Goal: Information Seeking & Learning: Understand process/instructions

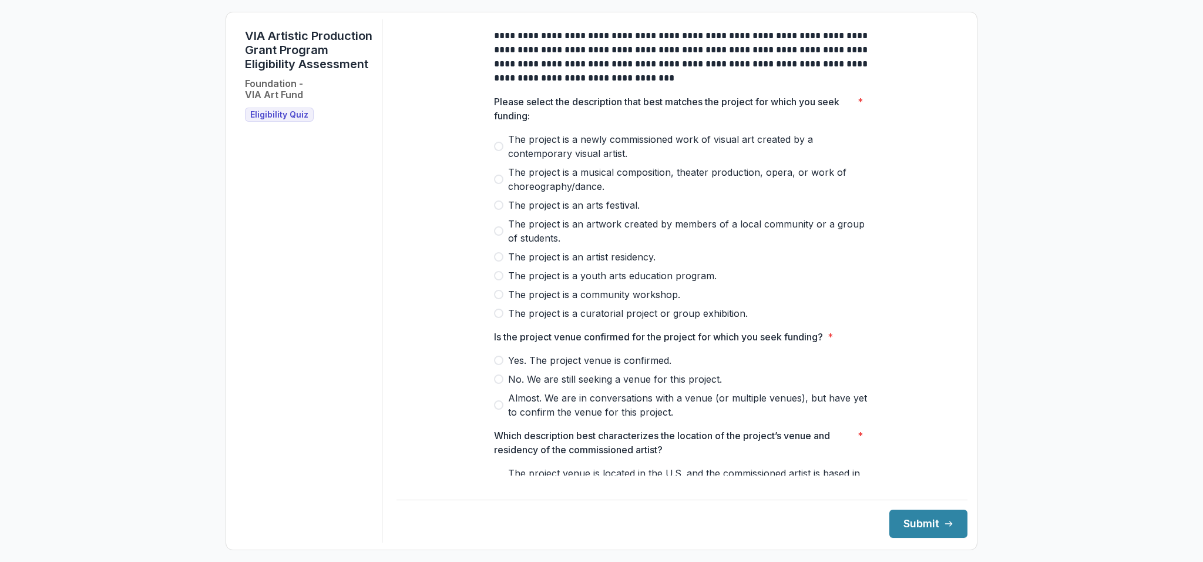
click at [499, 184] on span at bounding box center [498, 178] width 9 height 9
click at [498, 384] on span at bounding box center [498, 378] width 9 height 9
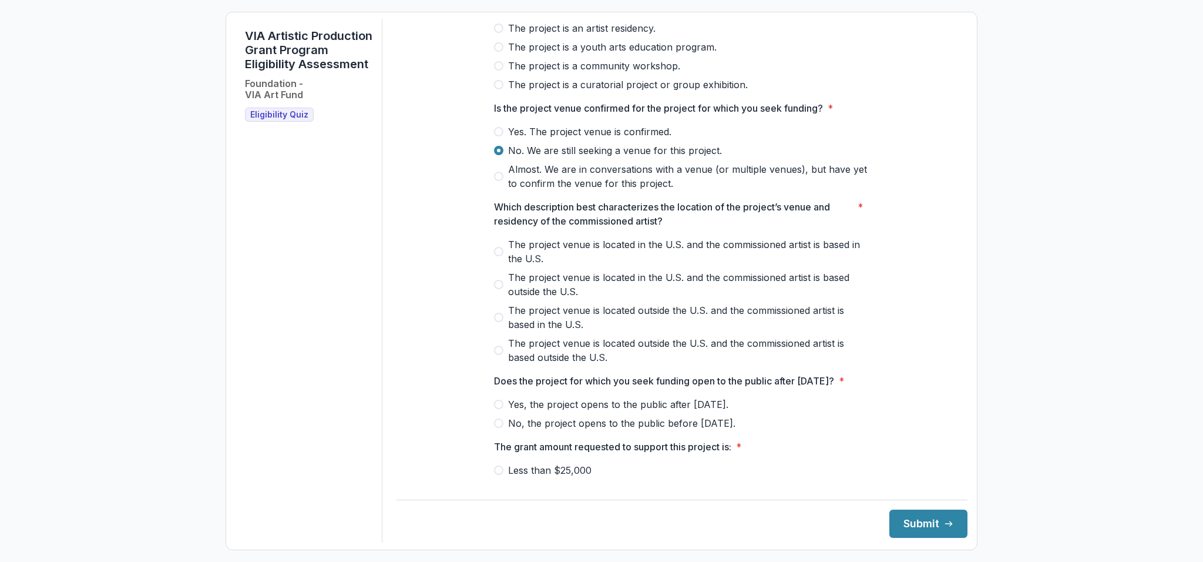
scroll to position [227, 0]
click at [496, 257] on span at bounding box center [498, 252] width 9 height 9
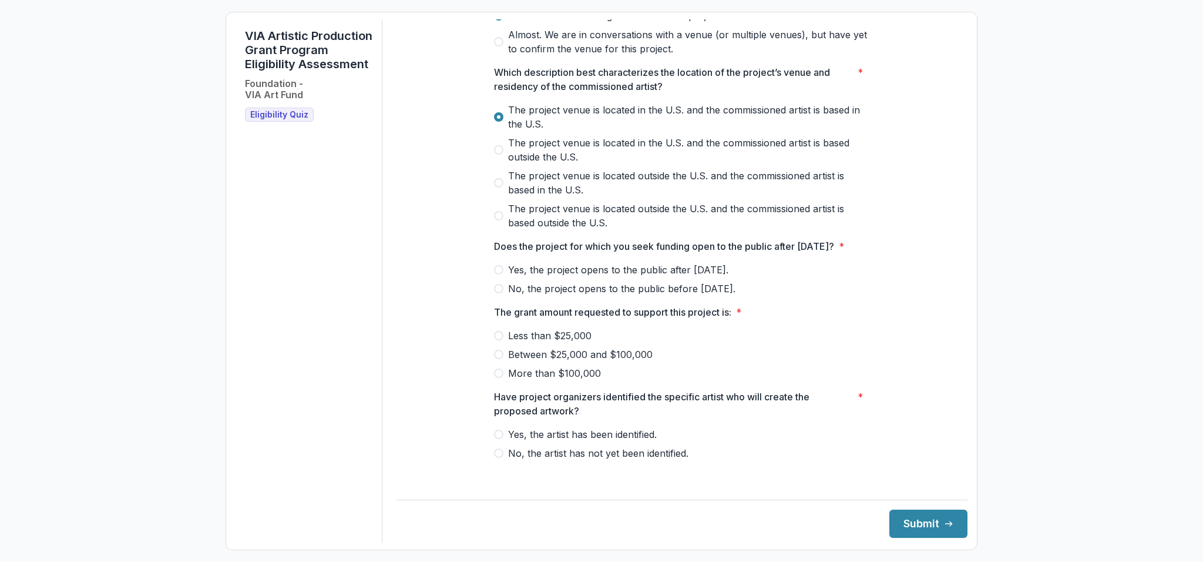
scroll to position [364, 0]
click at [499, 273] on span at bounding box center [498, 268] width 9 height 9
click at [499, 358] on span at bounding box center [498, 352] width 9 height 9
drag, startPoint x: 954, startPoint y: 354, endPoint x: 868, endPoint y: 381, distance: 90.3
click at [951, 396] on div "**********" at bounding box center [681, 66] width 571 height 822
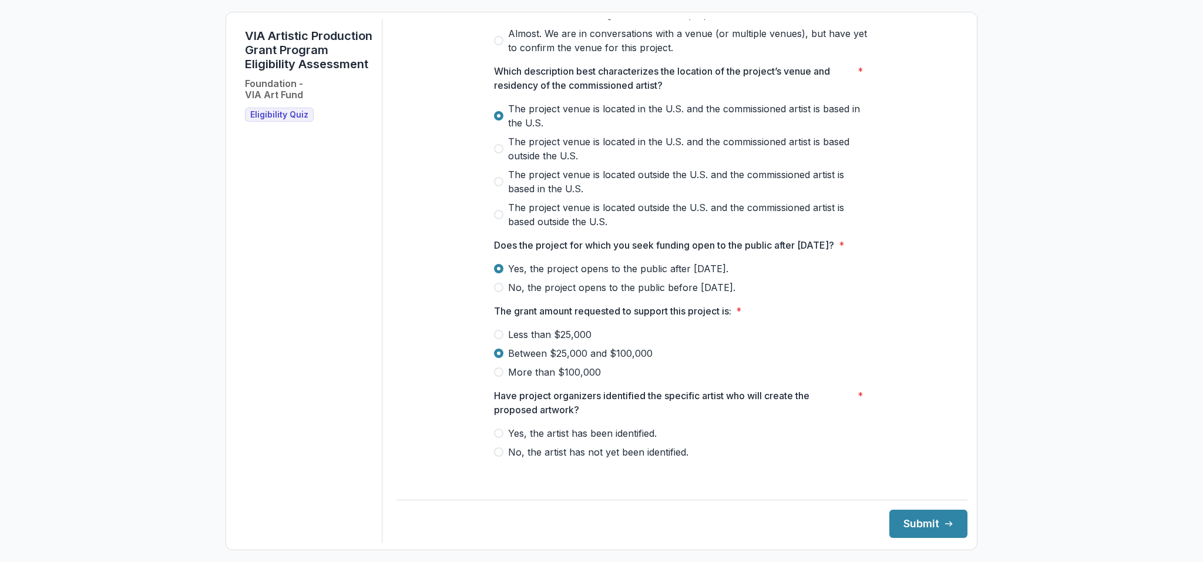
click at [496, 438] on span at bounding box center [498, 432] width 9 height 9
drag, startPoint x: 953, startPoint y: 416, endPoint x: 879, endPoint y: 434, distance: 76.7
click at [950, 458] on div "**********" at bounding box center [681, 66] width 571 height 822
click at [915, 525] on button "Submit" at bounding box center [928, 523] width 78 height 28
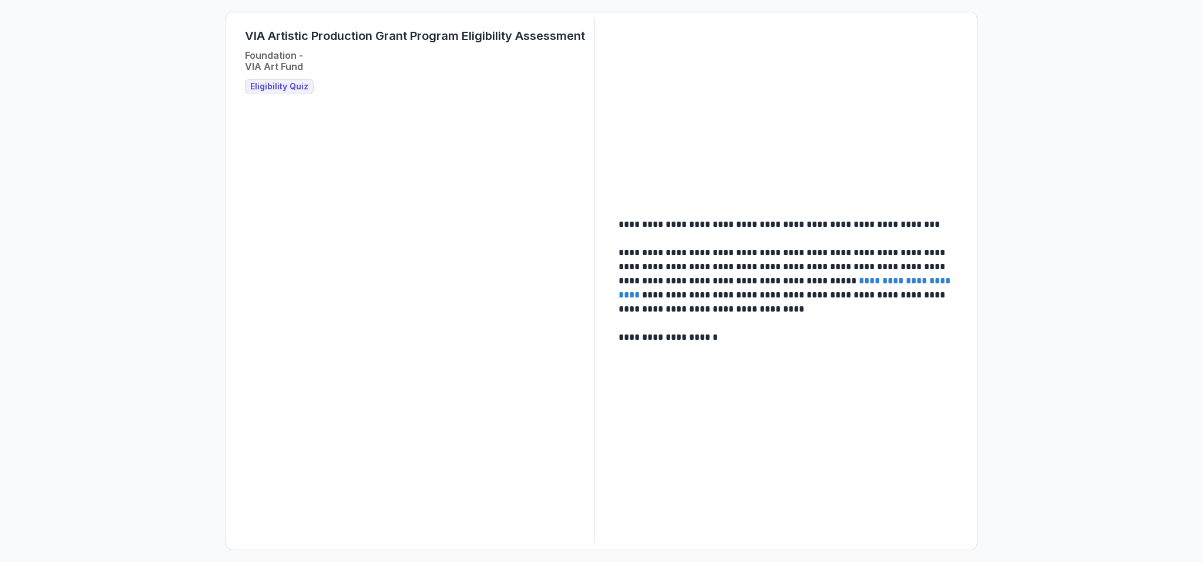
click at [895, 280] on link "**********" at bounding box center [786, 287] width 334 height 23
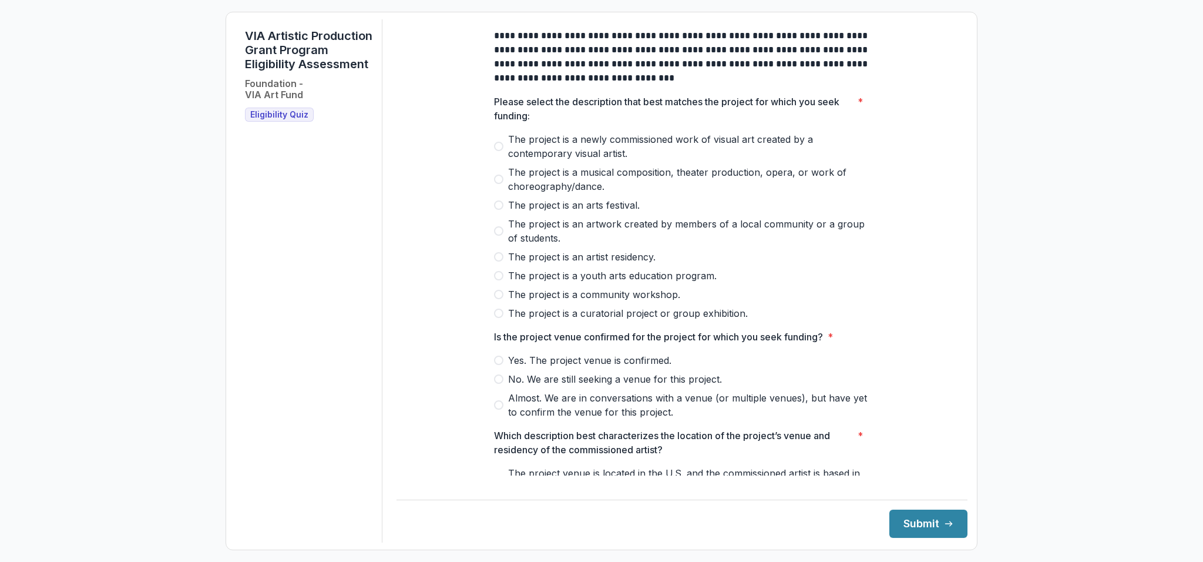
click at [497, 184] on span at bounding box center [498, 178] width 9 height 9
click at [495, 409] on span at bounding box center [498, 404] width 9 height 9
drag, startPoint x: 954, startPoint y: 169, endPoint x: 954, endPoint y: 211, distance: 42.9
click at [954, 231] on div "**********" at bounding box center [681, 430] width 571 height 822
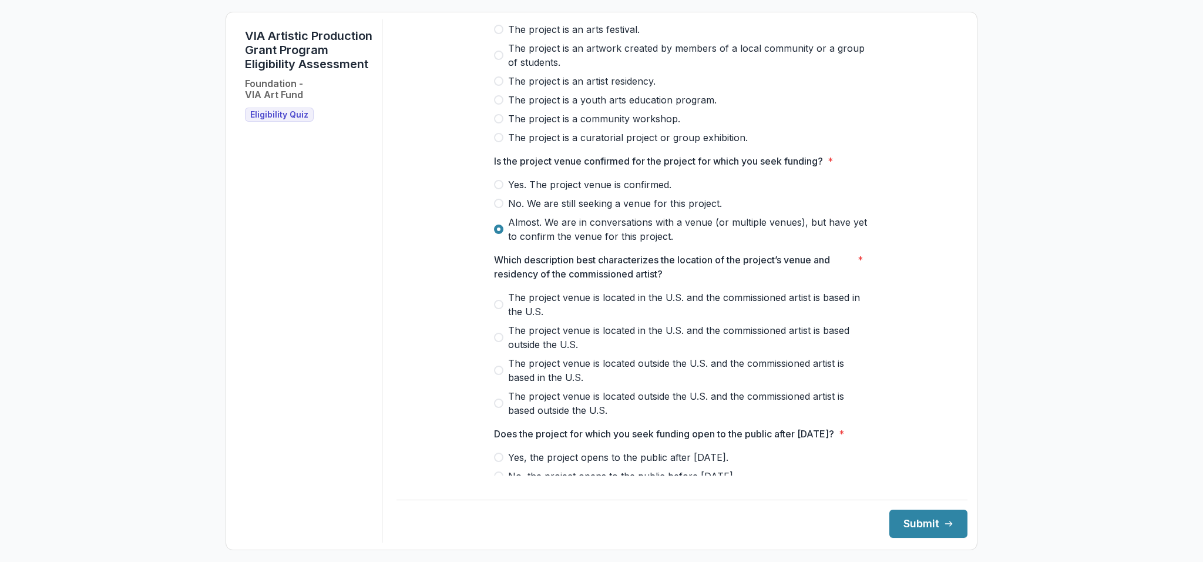
scroll to position [176, 0]
click at [498, 309] on span at bounding box center [498, 304] width 9 height 9
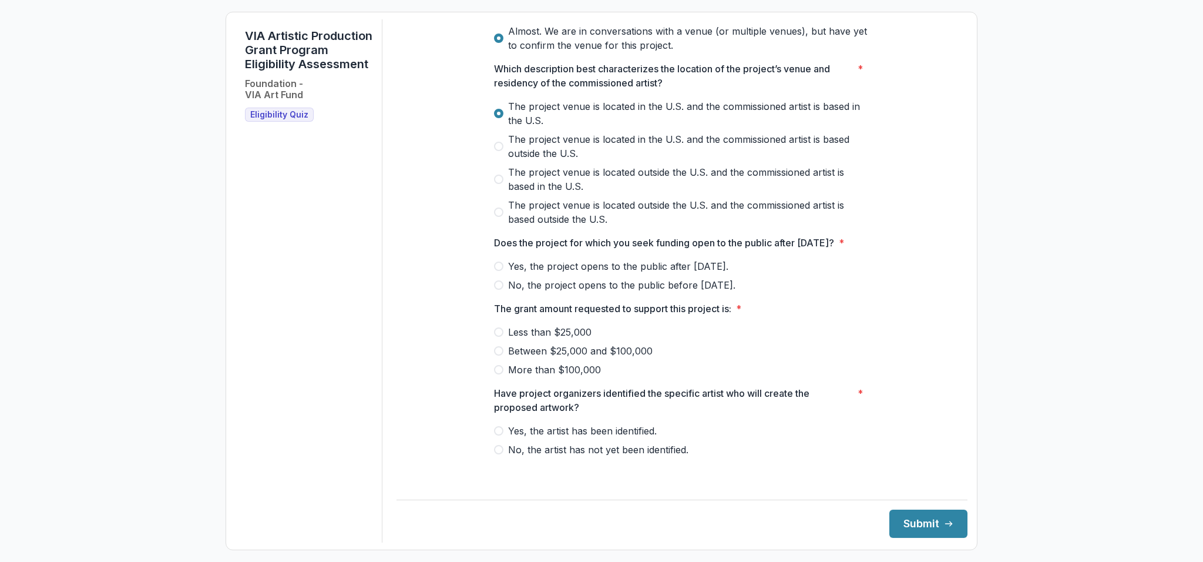
scroll to position [381, 0]
click at [499, 271] on span at bounding box center [498, 265] width 9 height 9
click at [496, 355] on span at bounding box center [498, 350] width 9 height 9
drag, startPoint x: 954, startPoint y: 318, endPoint x: 942, endPoint y: 365, distance: 48.4
click at [956, 366] on main "**********" at bounding box center [681, 247] width 571 height 456
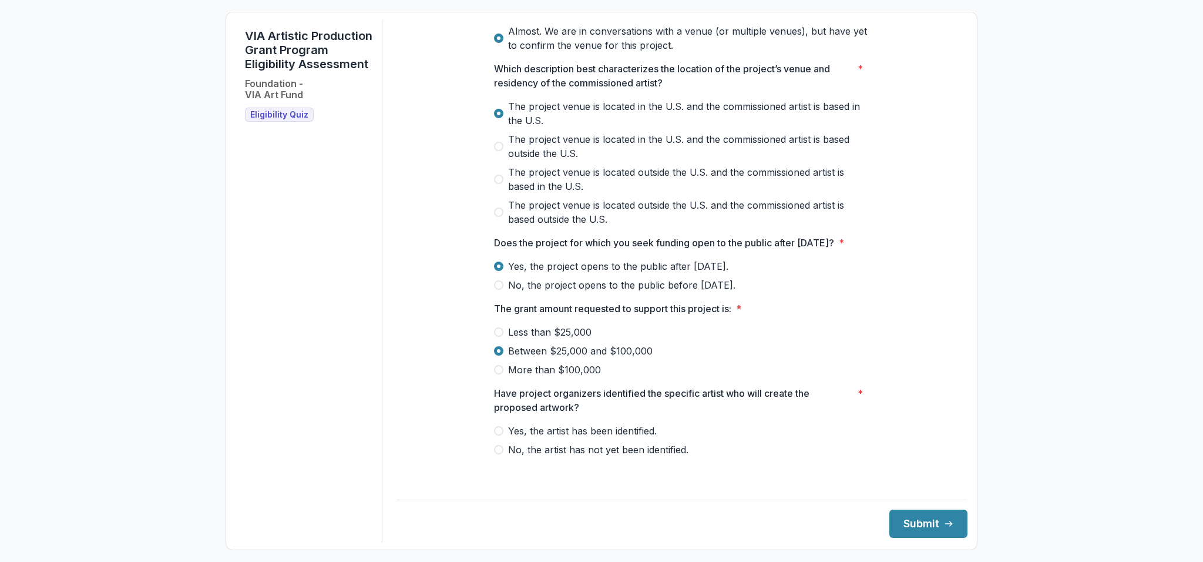
click at [499, 435] on span at bounding box center [498, 430] width 9 height 9
click at [912, 527] on button "Submit" at bounding box center [928, 523] width 78 height 28
